Goal: Feedback & Contribution: Leave review/rating

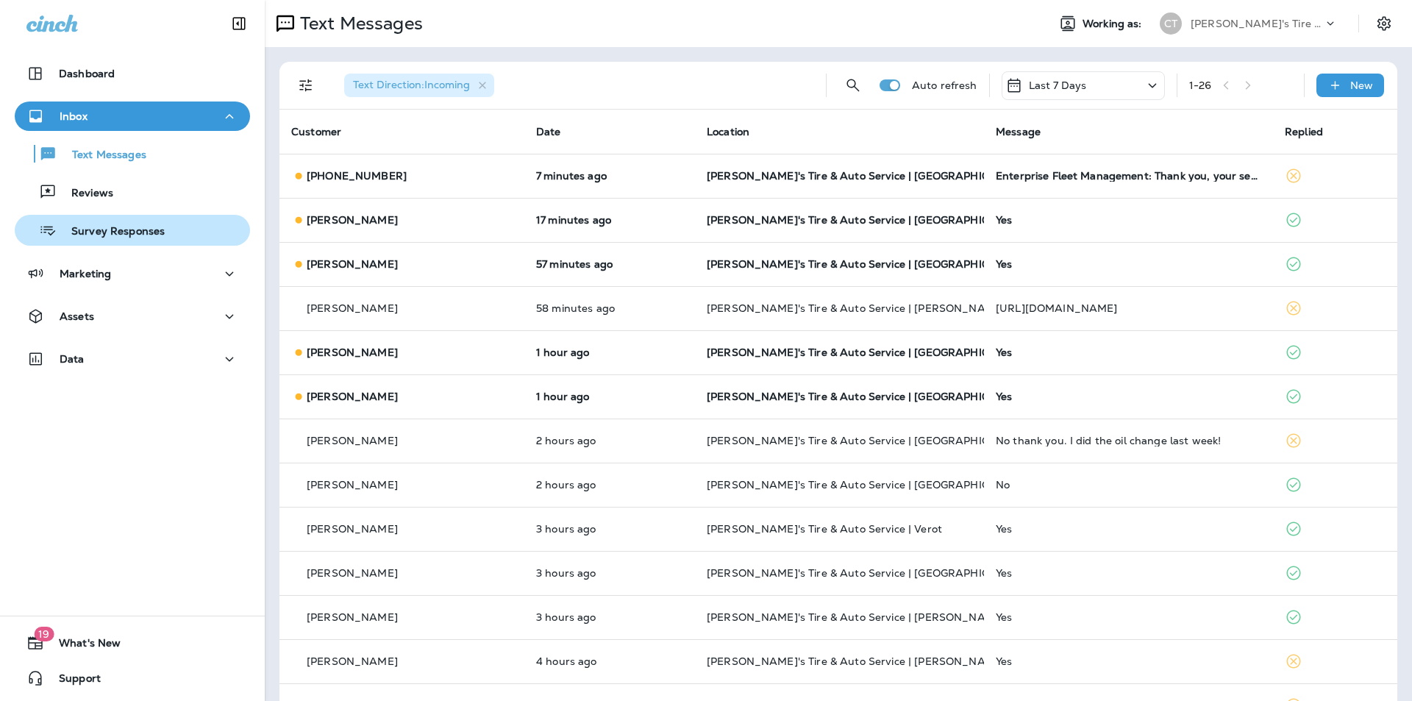
click at [135, 232] on p "Survey Responses" at bounding box center [111, 232] width 108 height 14
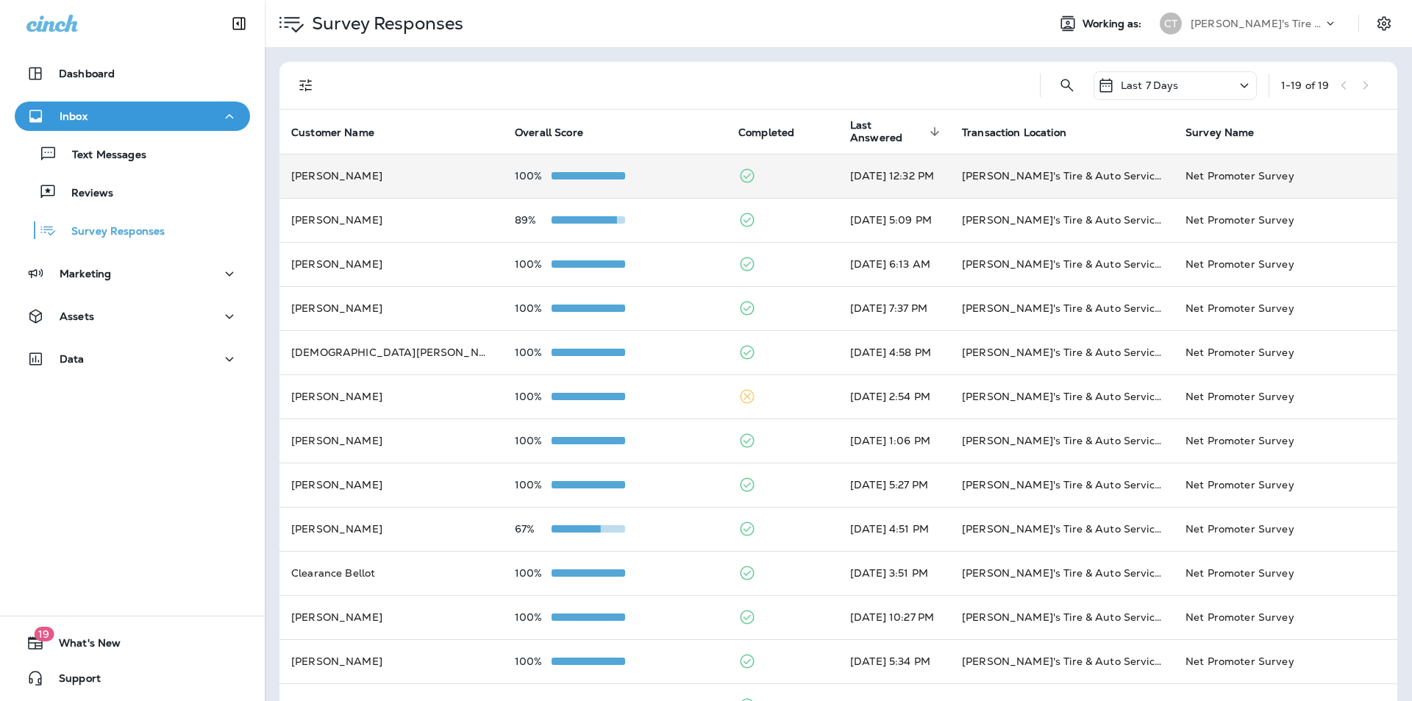
click at [671, 163] on td "100%" at bounding box center [615, 176] width 224 height 44
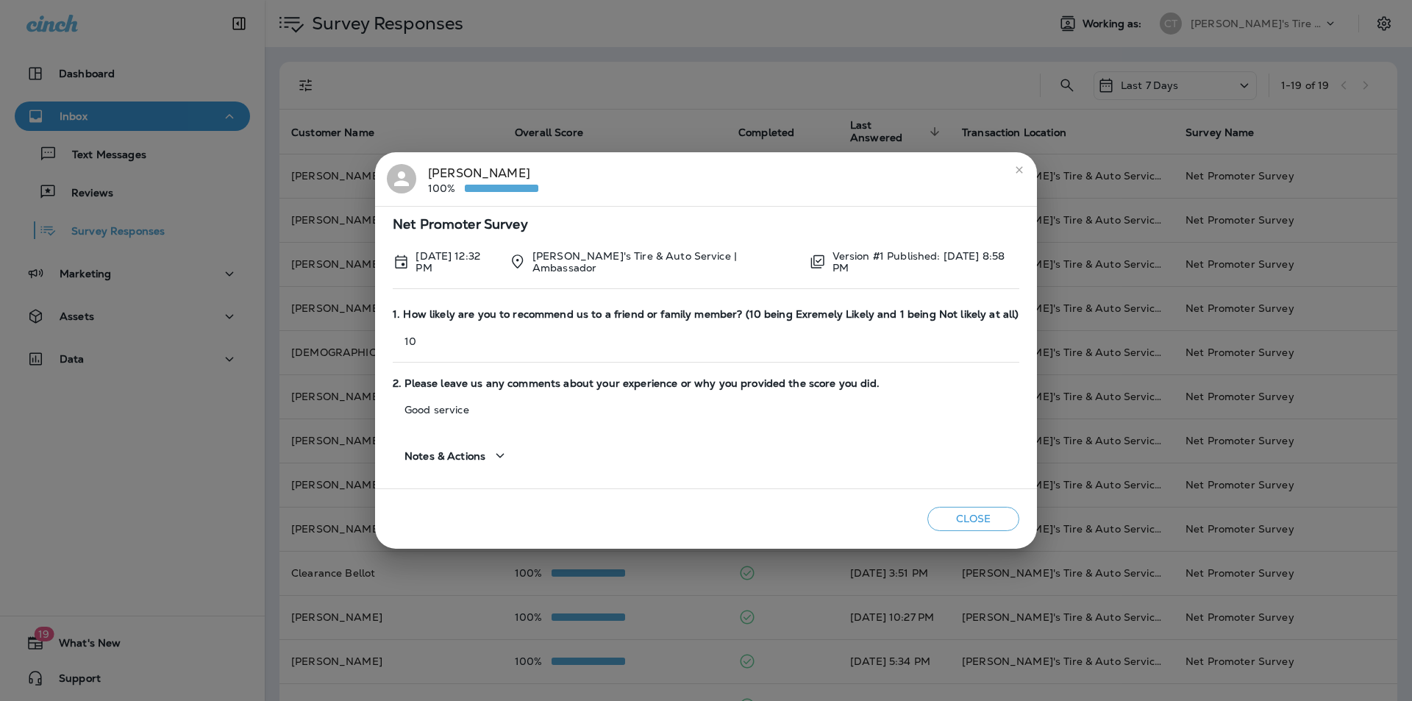
click at [1023, 170] on icon "close" at bounding box center [1020, 170] width 12 height 12
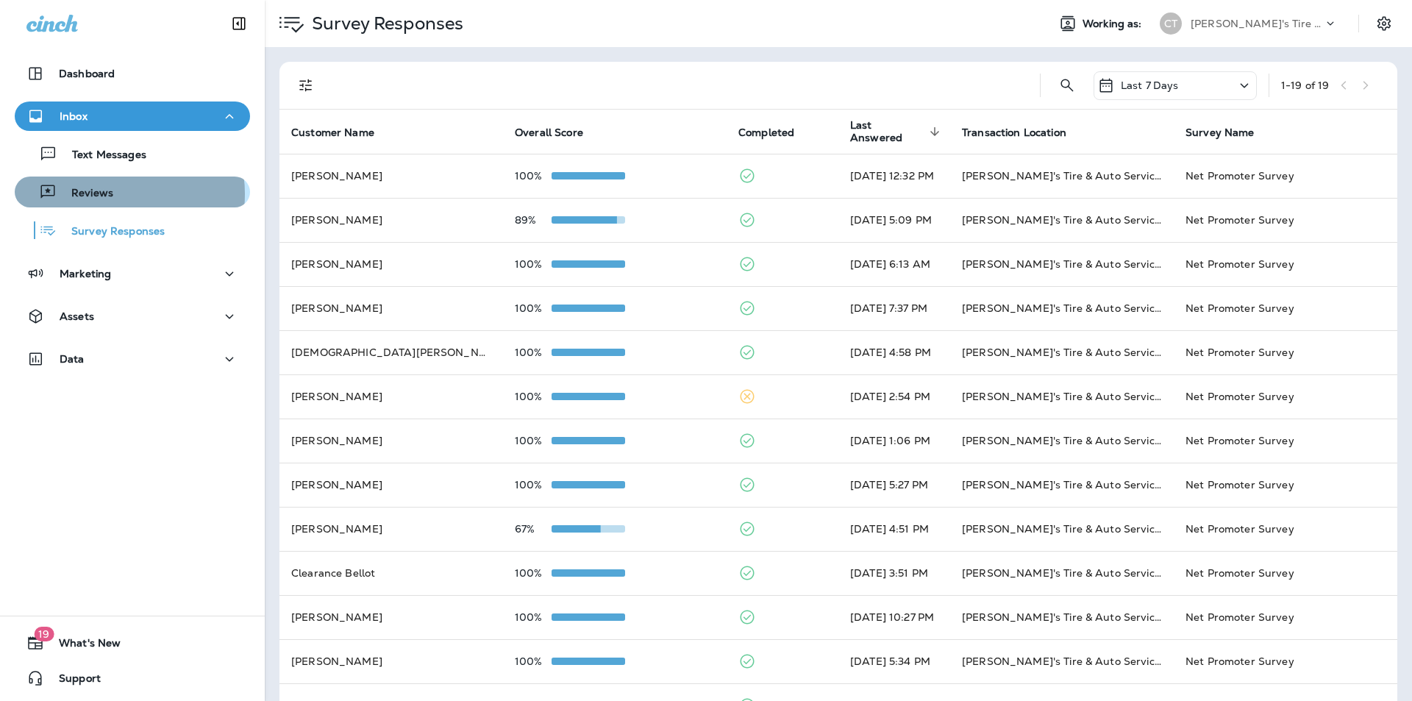
click at [107, 197] on p "Reviews" at bounding box center [85, 194] width 57 height 14
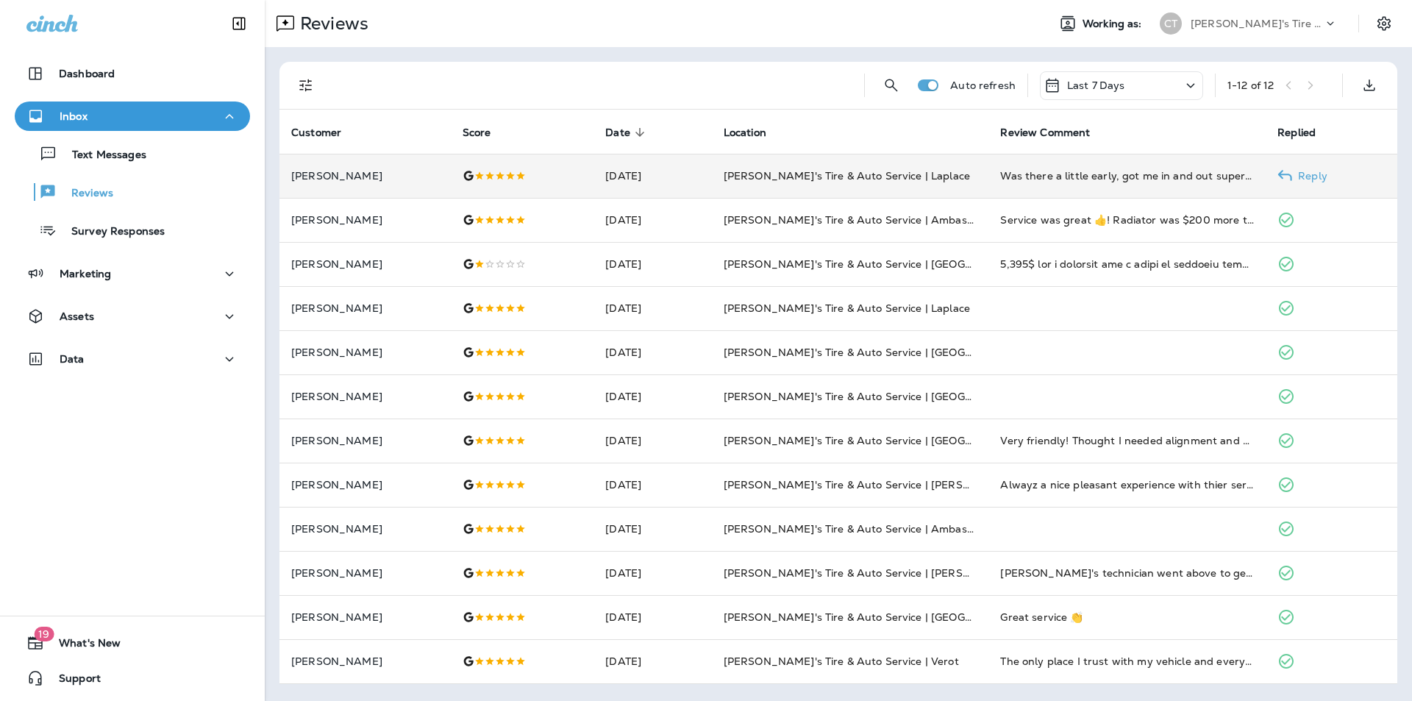
click at [1325, 176] on p "Reply" at bounding box center [1309, 176] width 35 height 12
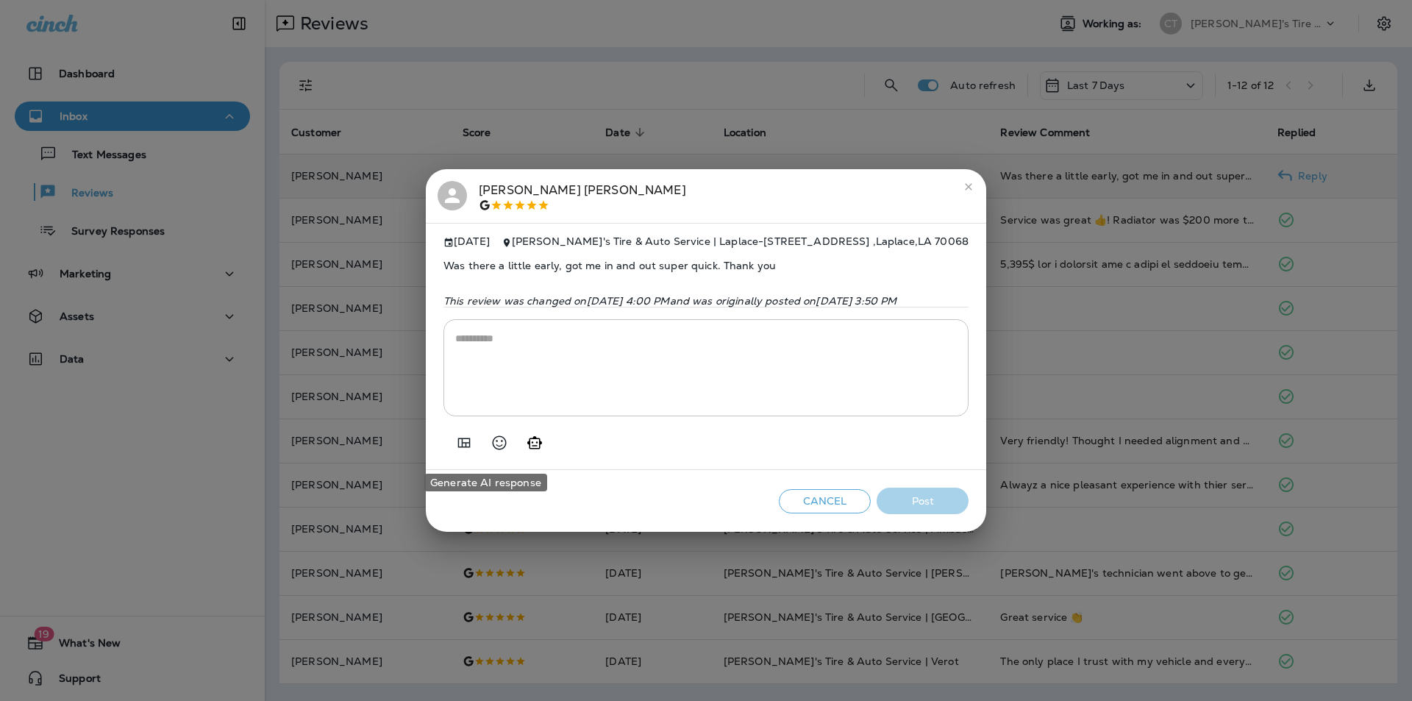
click at [526, 449] on icon "Generate AI response" at bounding box center [535, 443] width 18 height 18
type textarea "**********"
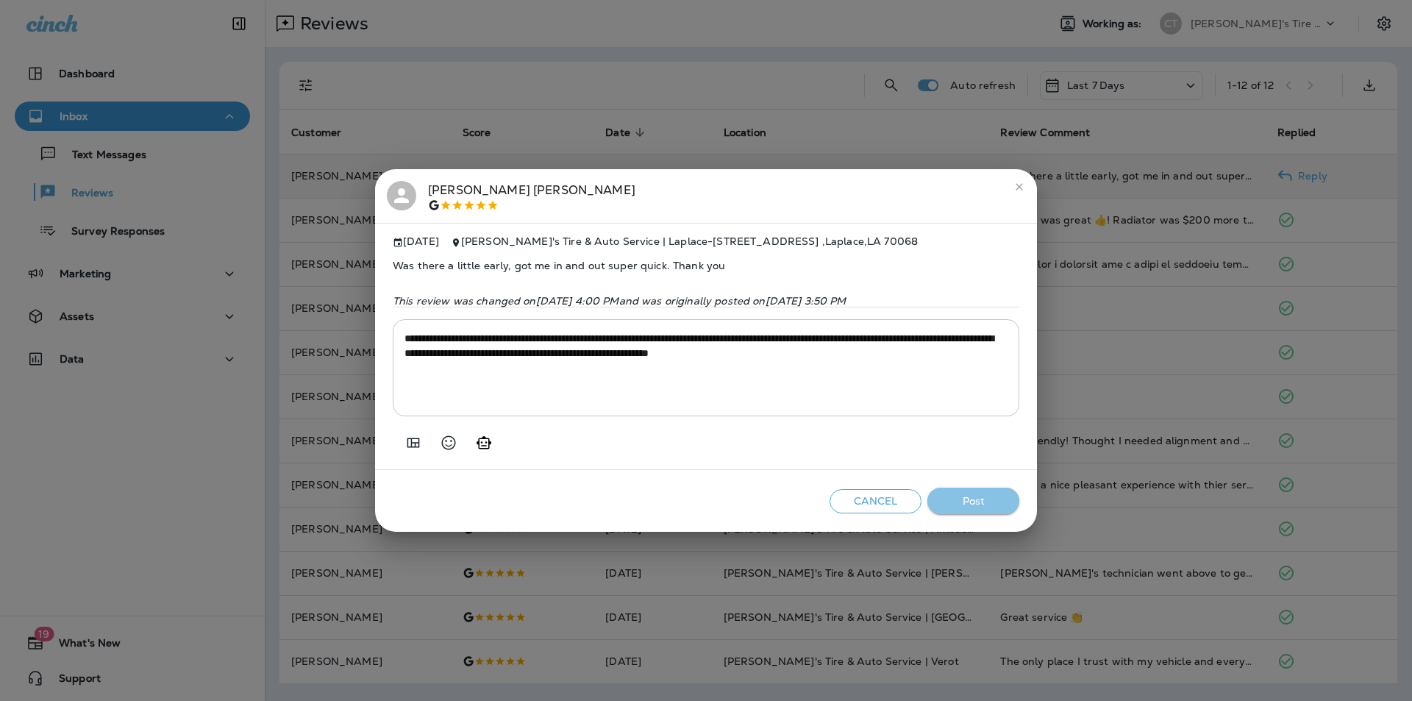
click at [988, 503] on button "Post" at bounding box center [974, 501] width 92 height 27
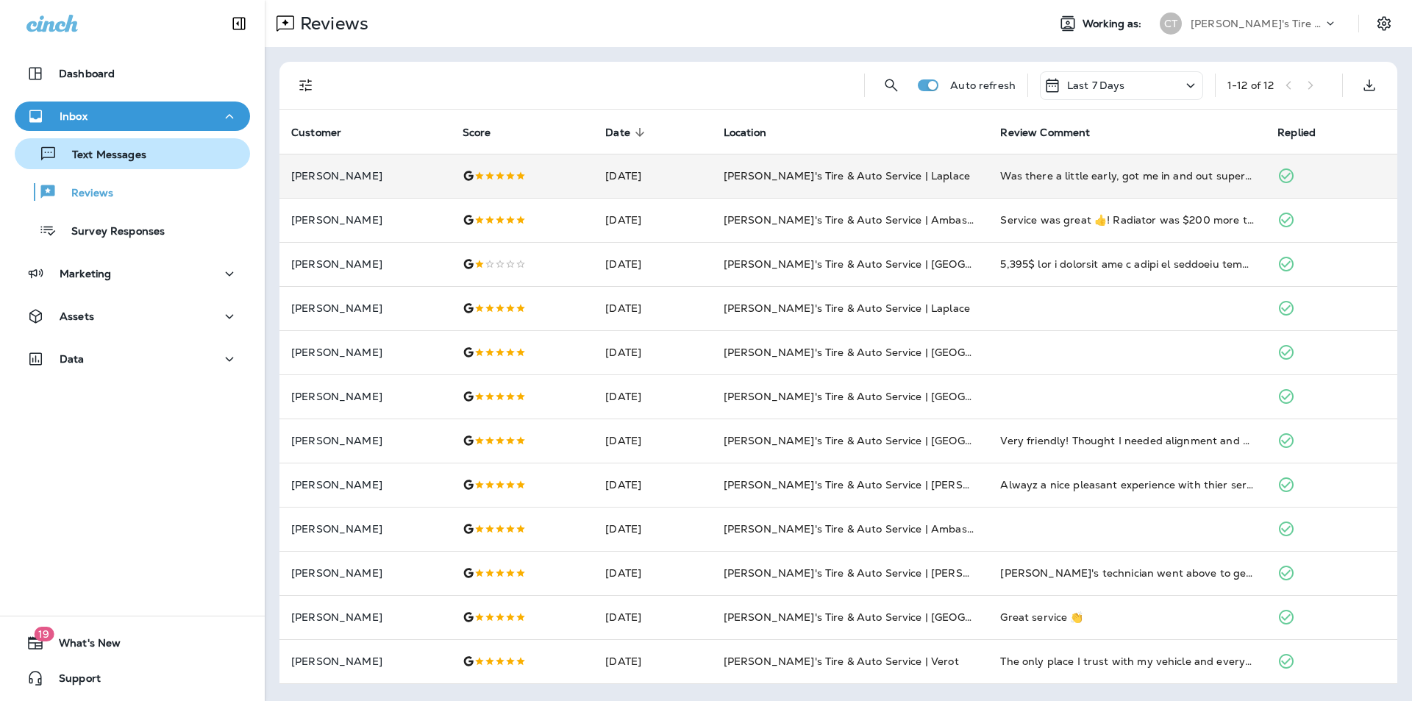
click at [145, 156] on div "Text Messages" at bounding box center [133, 154] width 224 height 22
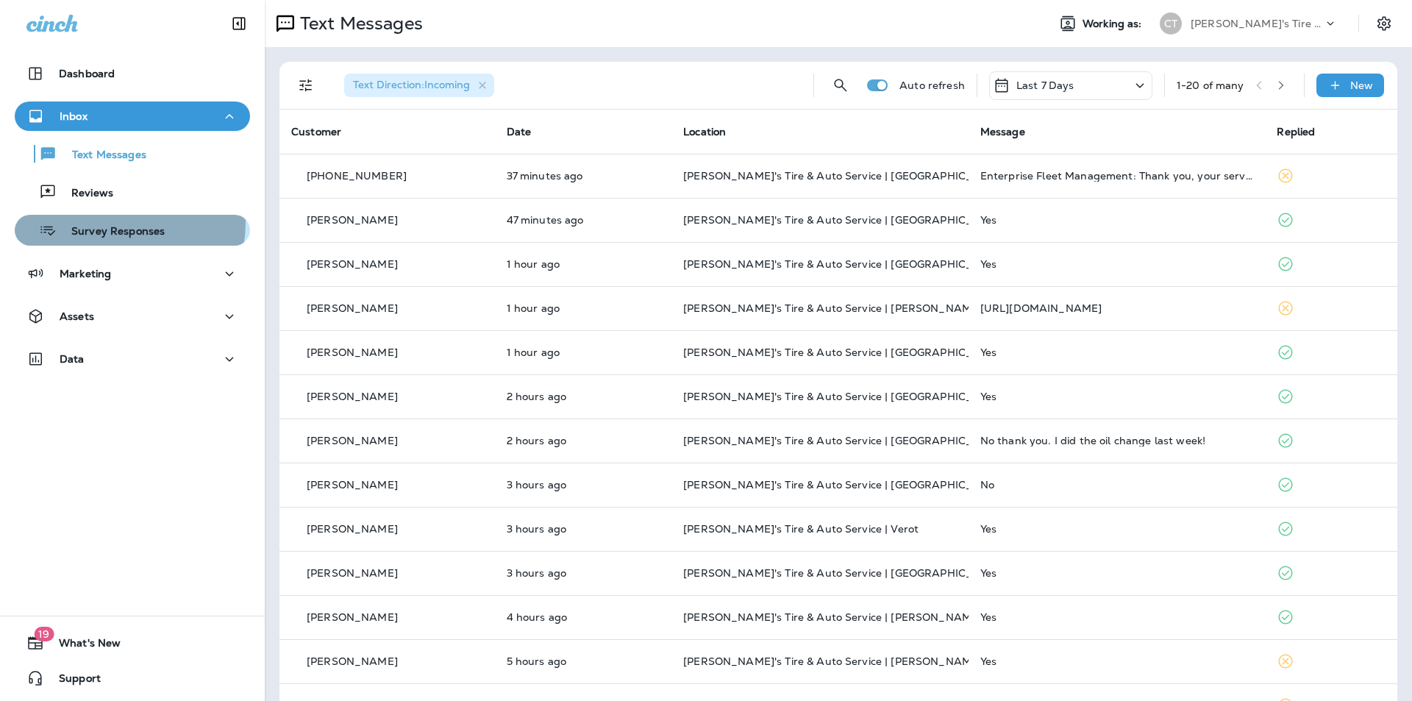
click at [117, 223] on div "Survey Responses" at bounding box center [93, 230] width 144 height 22
